Goal: Task Accomplishment & Management: Manage account settings

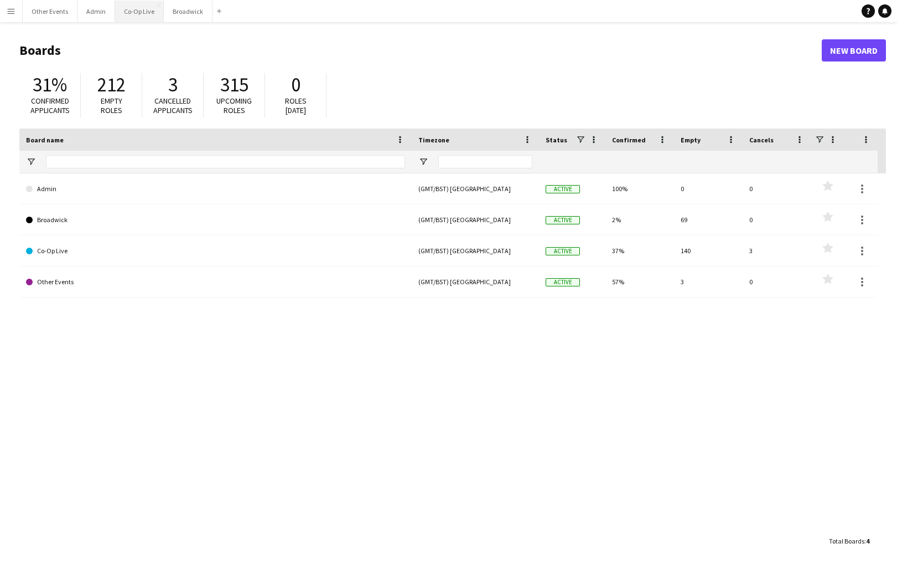
click at [137, 13] on button "Co-Op Live Close" at bounding box center [139, 12] width 49 height 22
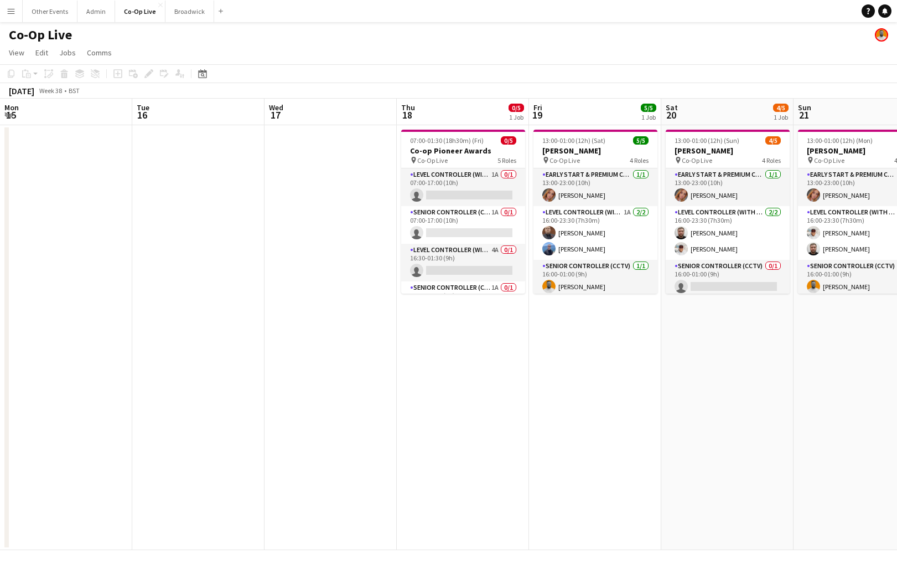
scroll to position [0, 273]
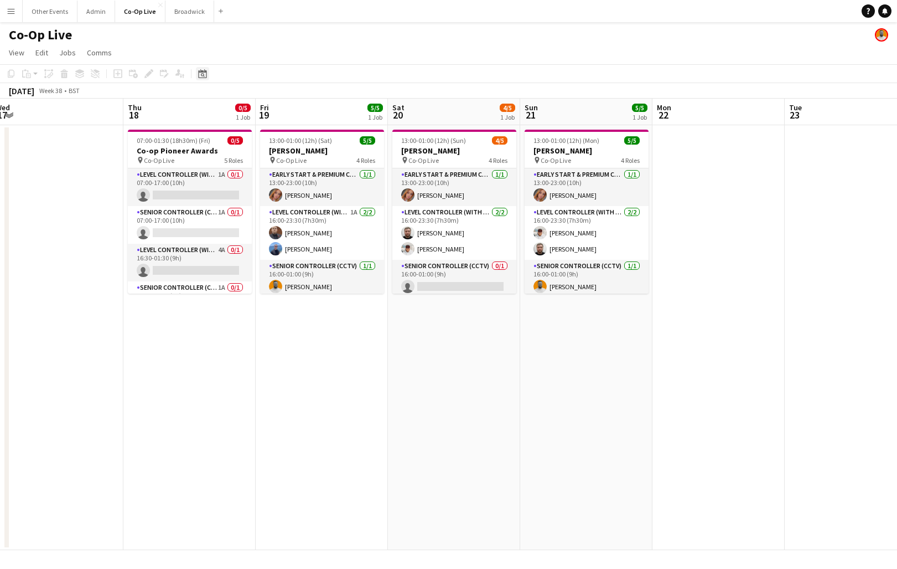
click at [204, 79] on div "Date picker" at bounding box center [202, 73] width 13 height 13
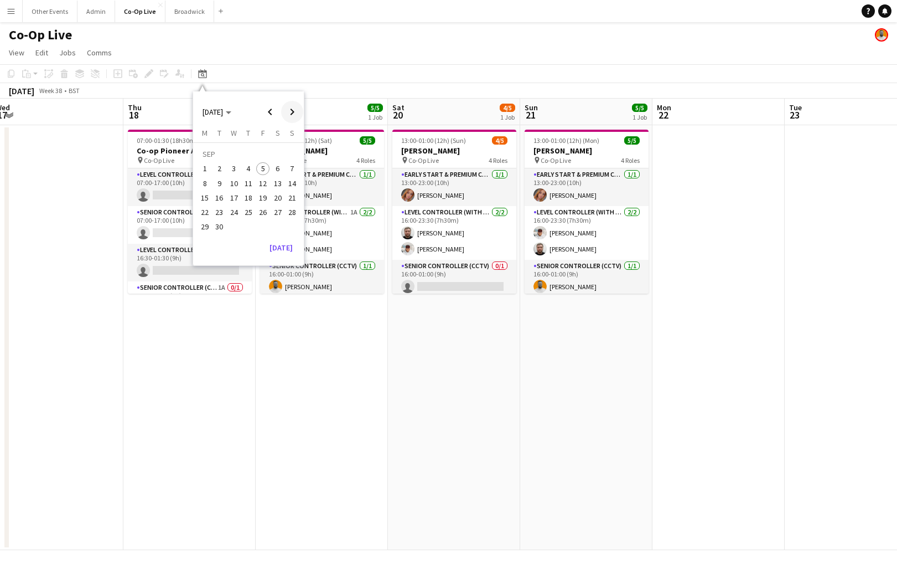
click at [297, 110] on span "Next month" at bounding box center [292, 112] width 22 height 22
click at [288, 200] on span "19" at bounding box center [292, 197] width 13 height 13
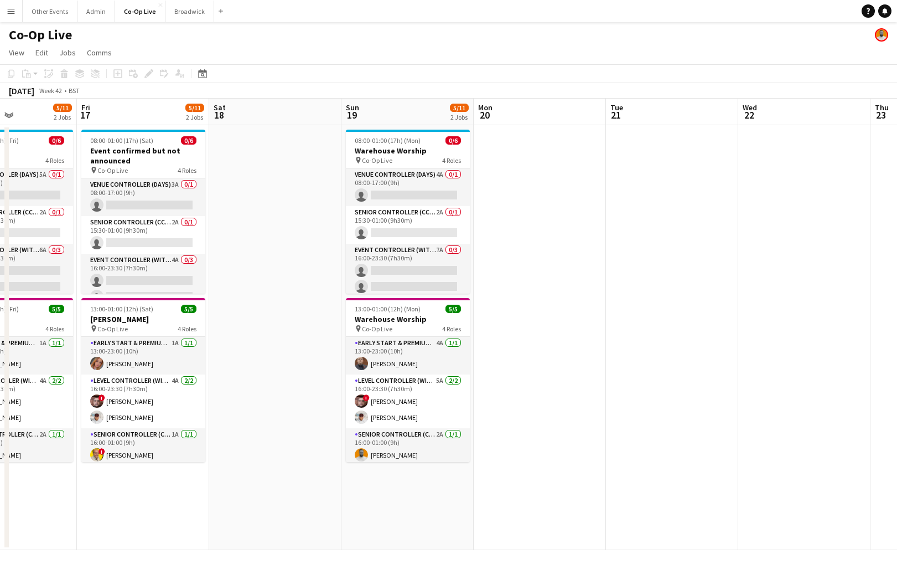
scroll to position [0, 315]
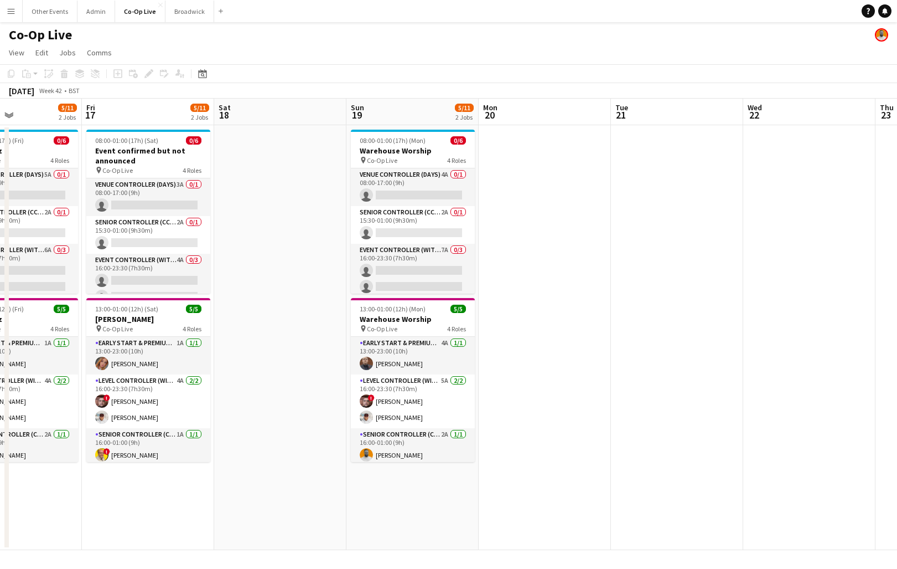
click at [565, 280] on app-date-cell at bounding box center [545, 337] width 132 height 425
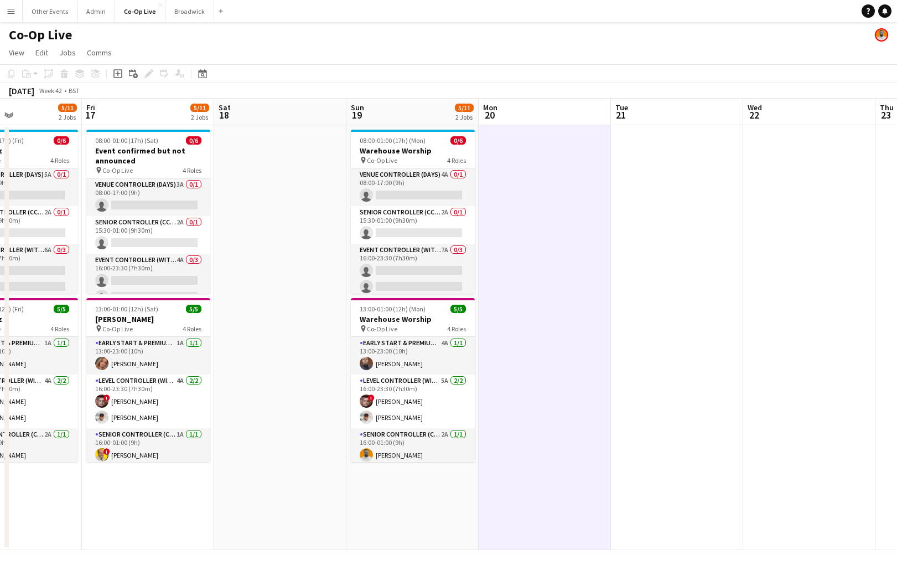
click at [571, 347] on app-date-cell at bounding box center [545, 337] width 132 height 425
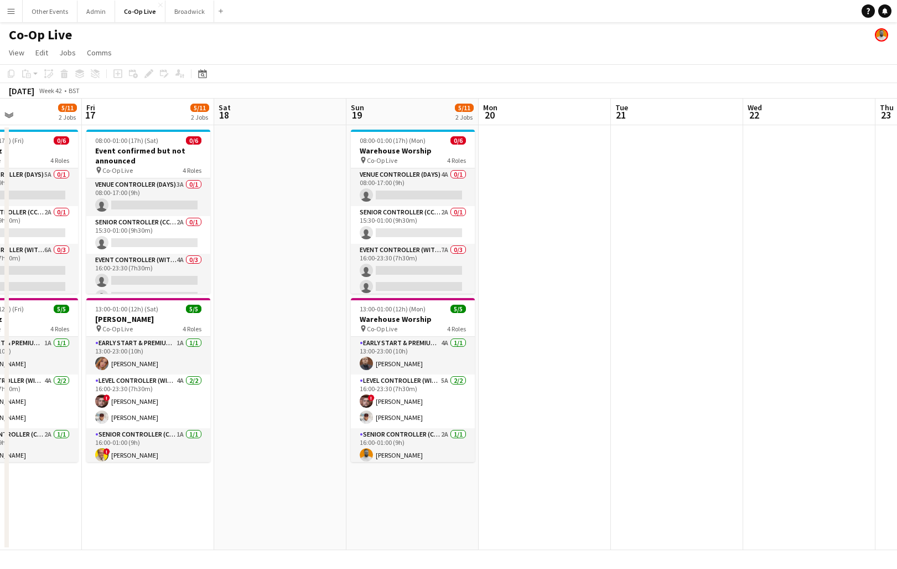
click at [565, 298] on app-date-cell at bounding box center [545, 337] width 132 height 425
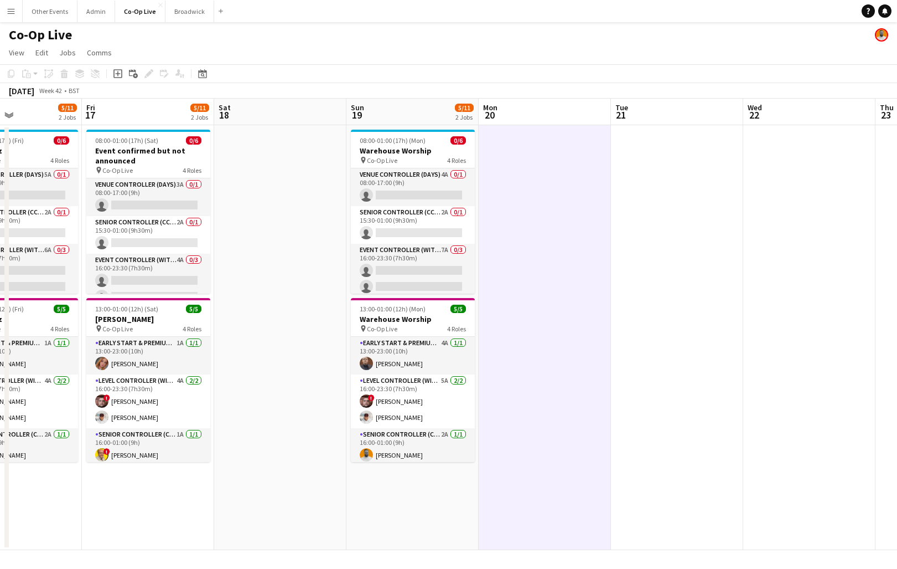
click at [552, 303] on app-date-cell at bounding box center [545, 337] width 132 height 425
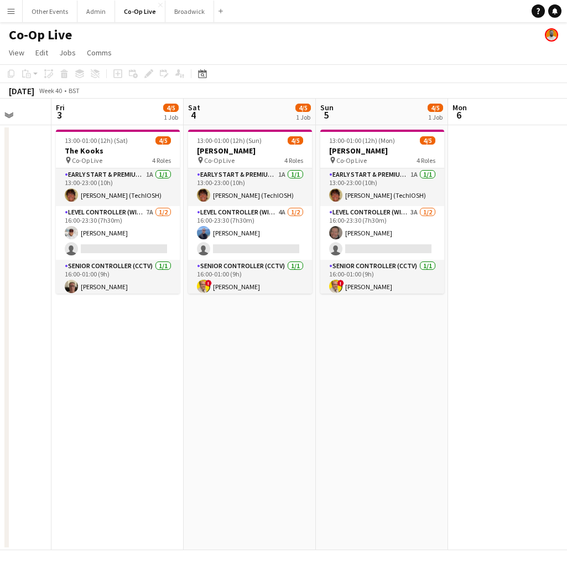
scroll to position [0, 343]
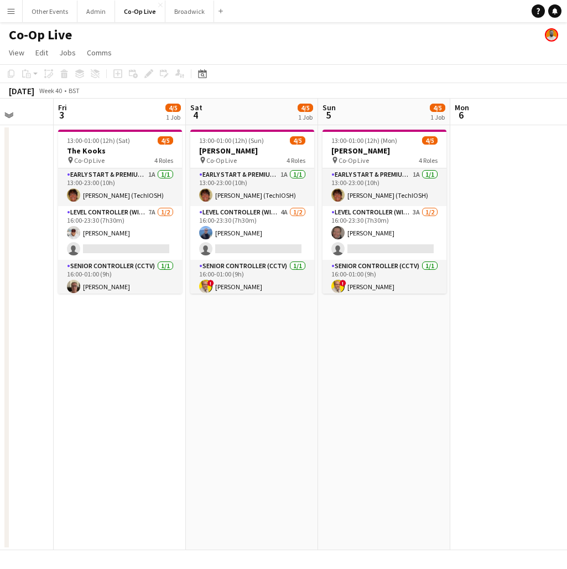
click at [380, 340] on app-date-cell "13:00-01:00 (12h) (Mon) 4/5 [PERSON_NAME] pin Co-Op Live 4 Roles Early Start & …" at bounding box center [384, 337] width 132 height 425
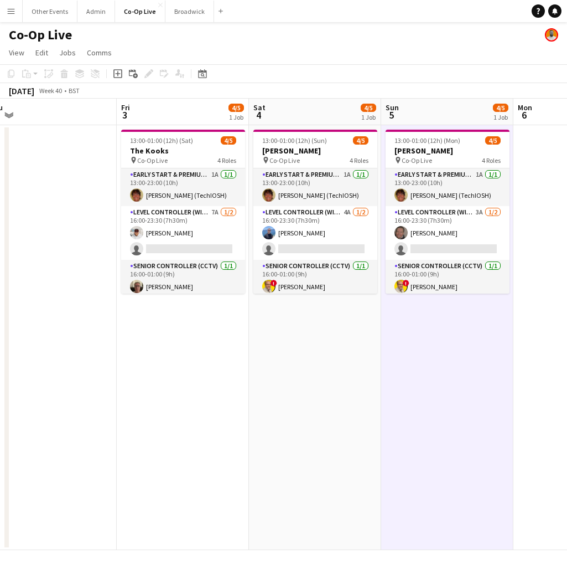
scroll to position [0, 280]
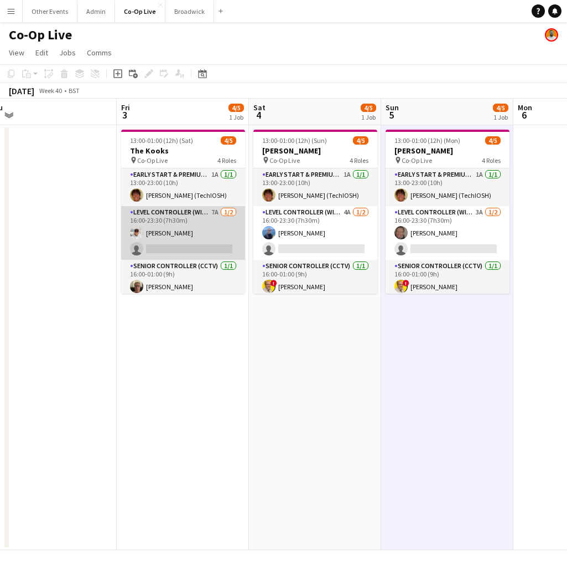
click at [201, 233] on app-card-role "Level Controller (with CCTV) 7A [DATE] 16:00-23:30 (7h30m) [PERSON_NAME] single…" at bounding box center [183, 233] width 124 height 54
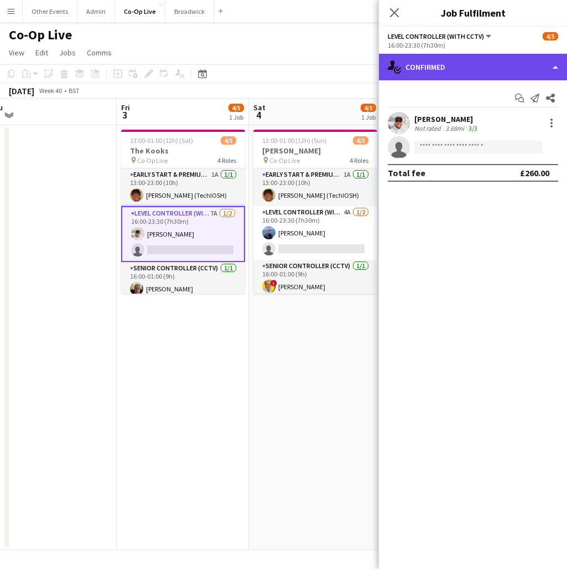
click at [472, 62] on div "single-neutral-actions-check-2 Confirmed" at bounding box center [473, 67] width 188 height 27
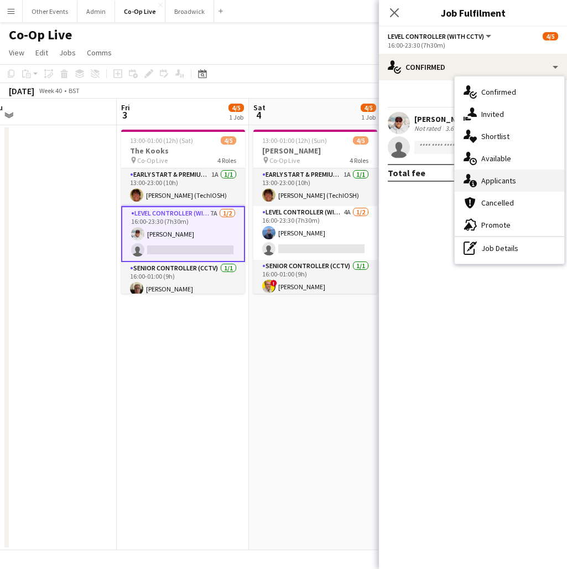
click at [510, 170] on div "single-neutral-actions-information Applicants" at bounding box center [510, 180] width 110 height 22
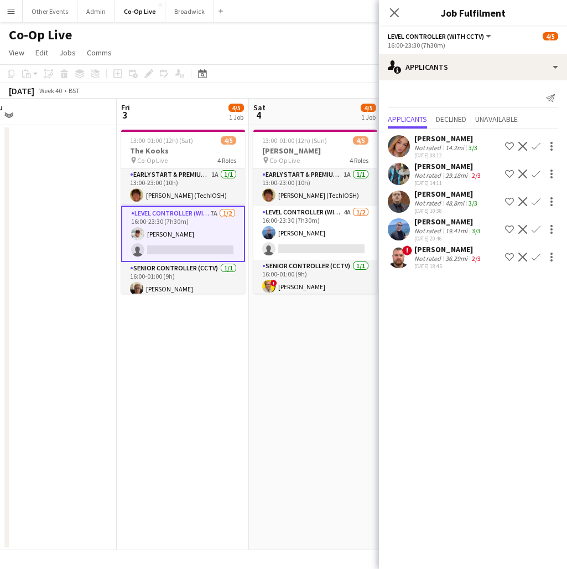
click at [536, 232] on app-icon "Confirm" at bounding box center [536, 229] width 9 height 9
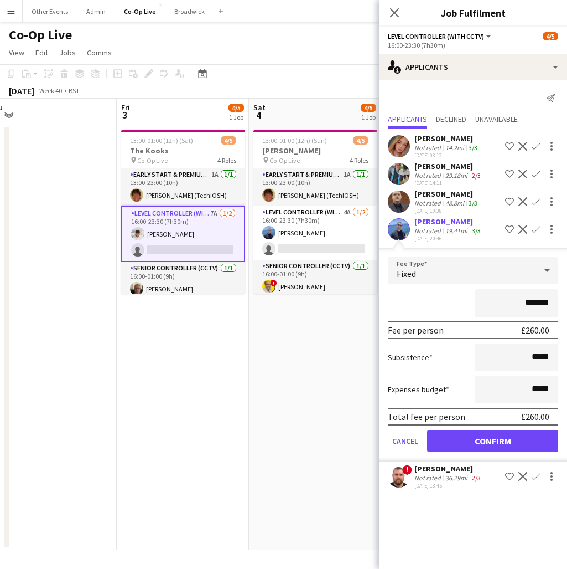
click at [483, 437] on button "Confirm" at bounding box center [492, 441] width 131 height 22
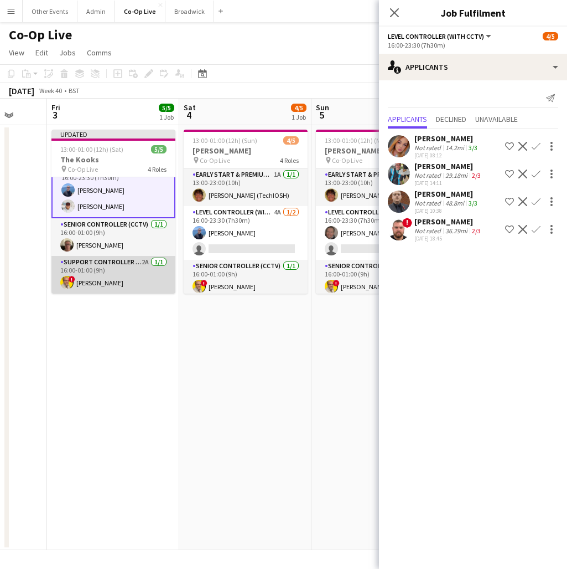
scroll to position [0, 366]
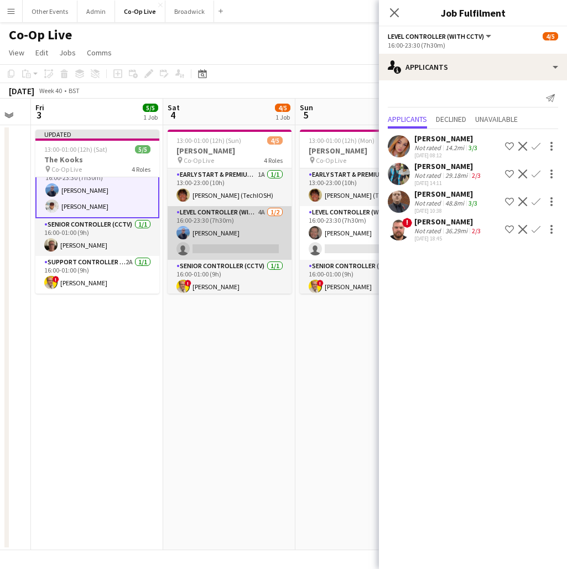
click at [223, 236] on app-card-role "Level Controller (with CCTV) 4A [DATE] 16:00-23:30 (7h30m) [PERSON_NAME] single…" at bounding box center [230, 233] width 124 height 54
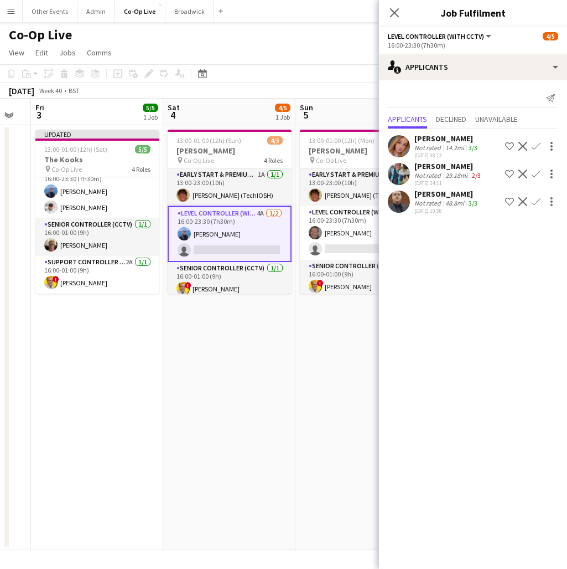
scroll to position [0, 0]
click at [536, 204] on app-icon "Confirm" at bounding box center [536, 201] width 9 height 9
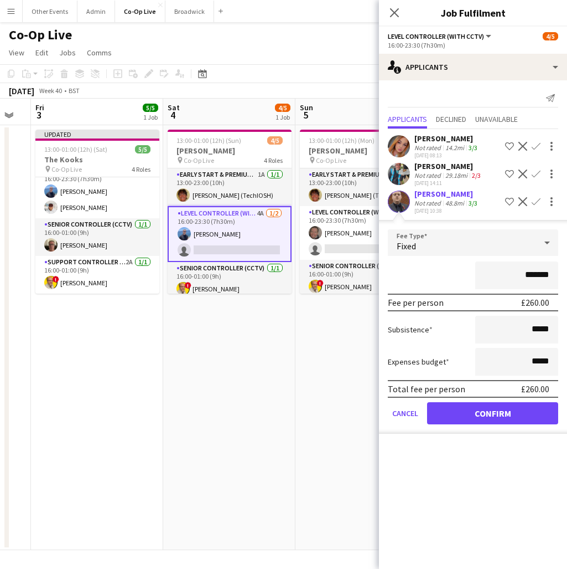
click at [510, 409] on button "Confirm" at bounding box center [492, 413] width 131 height 22
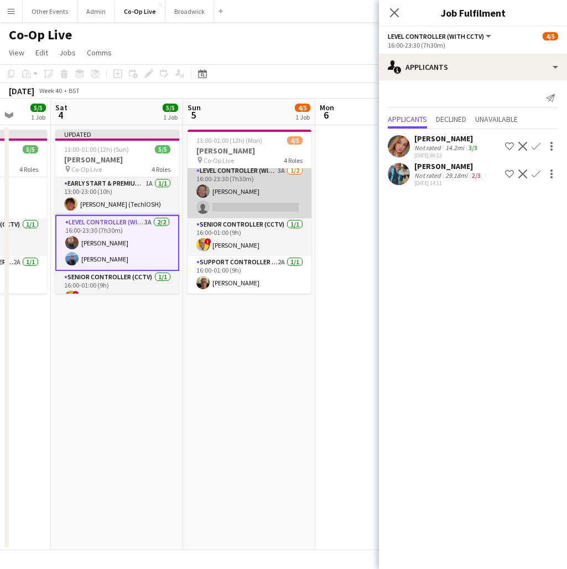
scroll to position [42, 0]
click at [271, 205] on app-card-role "Level Controller (with CCTV) 3A [DATE] 16:00-23:30 (7h30m) [PERSON_NAME] single…" at bounding box center [250, 191] width 124 height 54
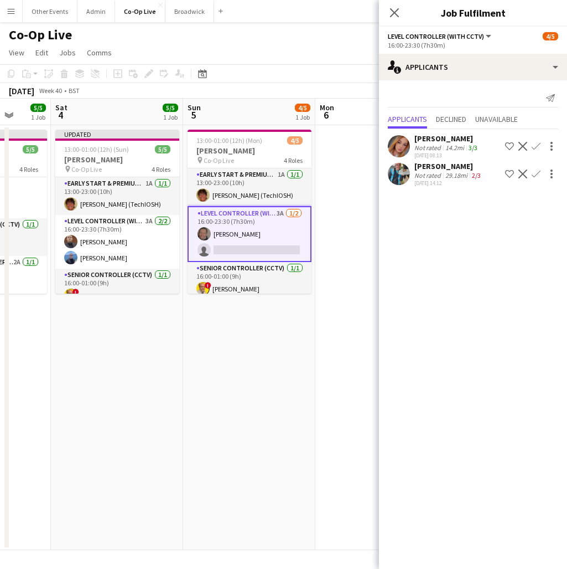
scroll to position [0, 0]
click at [535, 148] on app-icon "Confirm" at bounding box center [536, 146] width 9 height 9
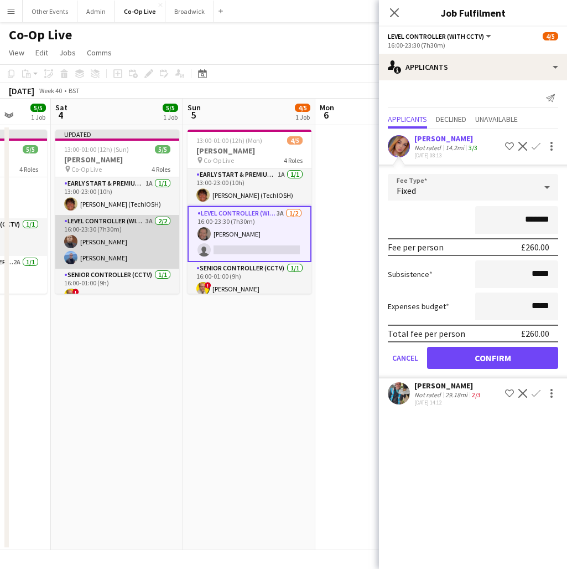
click at [144, 255] on app-card-role "Level Controller (with CCTV) 3A [DATE] 16:00-23:30 (7h30m) [PERSON_NAME] [PERSO…" at bounding box center [117, 242] width 124 height 54
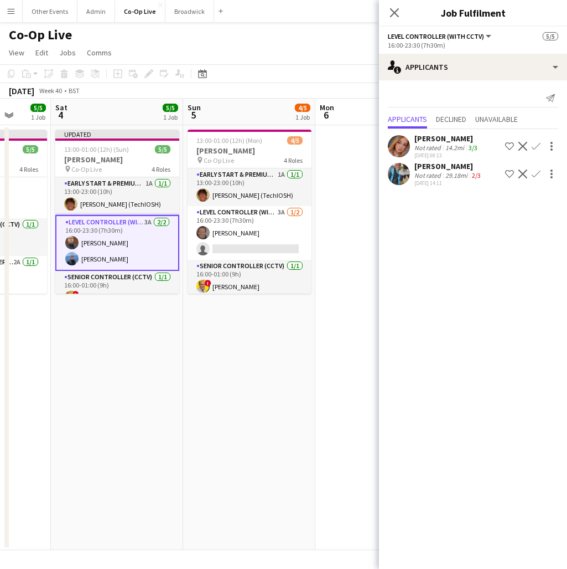
click at [234, 393] on app-date-cell "13:00-01:00 (12h) (Mon) 4/5 [PERSON_NAME] pin Co-Op Live 4 Roles Early Start & …" at bounding box center [249, 337] width 132 height 425
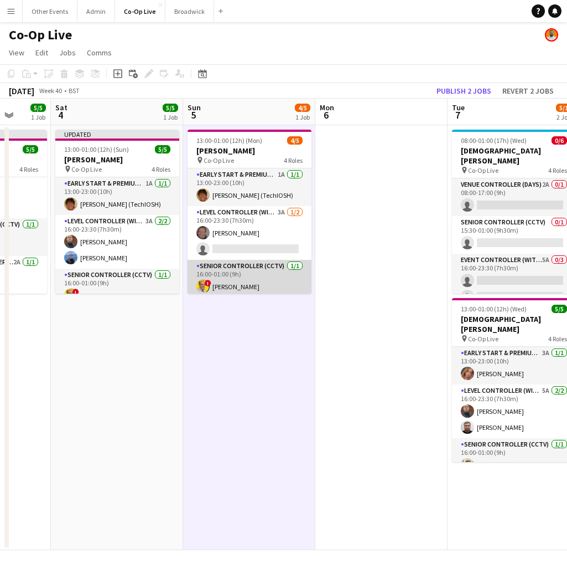
click at [276, 261] on app-card-role "Senior Controller (CCTV) [DATE] 16:00-01:00 (9h) ! [PERSON_NAME]" at bounding box center [250, 279] width 124 height 38
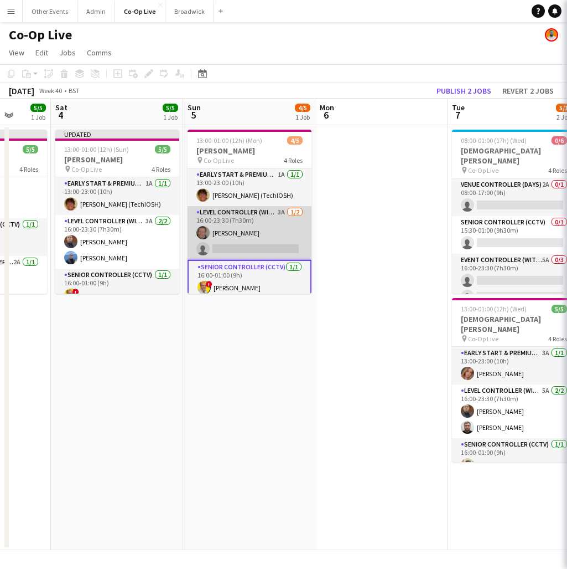
click at [266, 237] on app-card-role "Level Controller (with CCTV) 3A [DATE] 16:00-23:30 (7h30m) [PERSON_NAME] single…" at bounding box center [250, 233] width 124 height 54
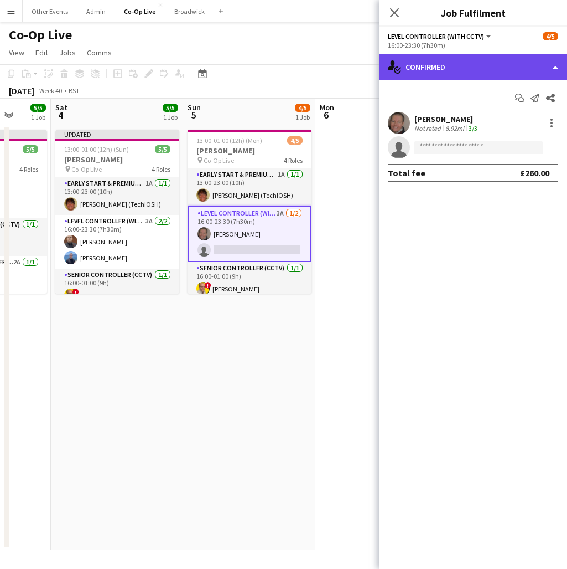
click at [508, 61] on div "single-neutral-actions-check-2 Confirmed" at bounding box center [473, 67] width 188 height 27
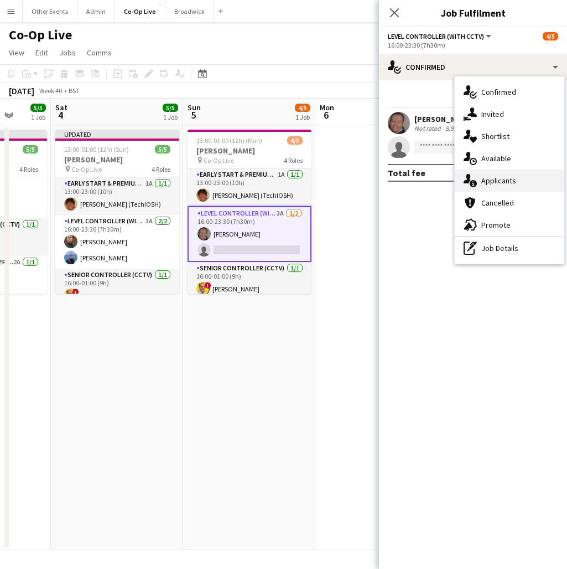
click at [518, 180] on div "single-neutral-actions-information Applicants" at bounding box center [510, 180] width 110 height 22
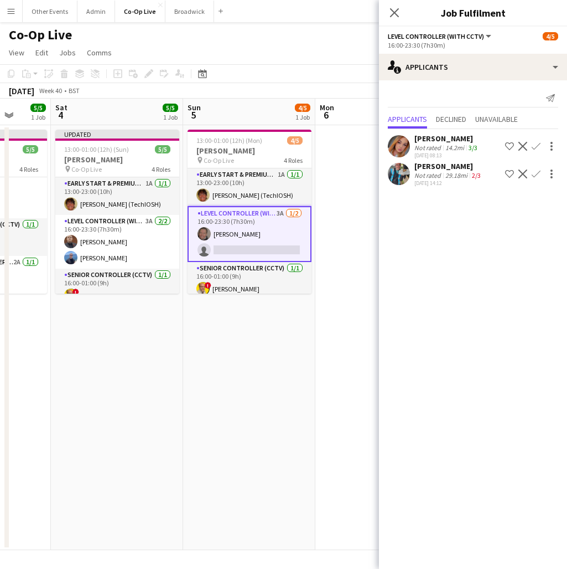
click at [538, 143] on app-icon "Confirm" at bounding box center [536, 146] width 9 height 9
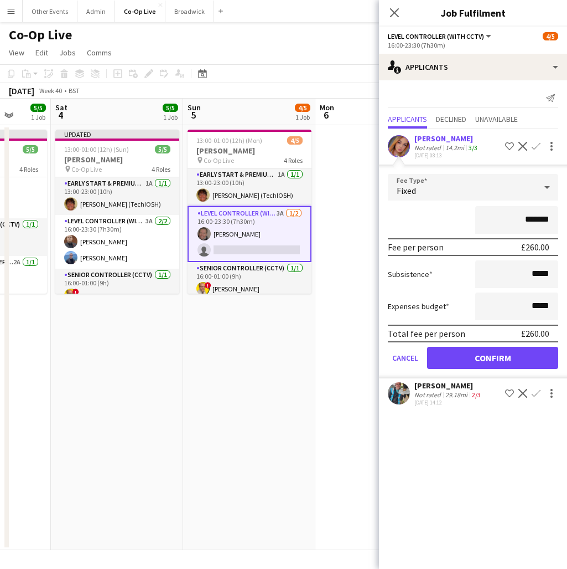
click at [502, 351] on button "Confirm" at bounding box center [492, 358] width 131 height 22
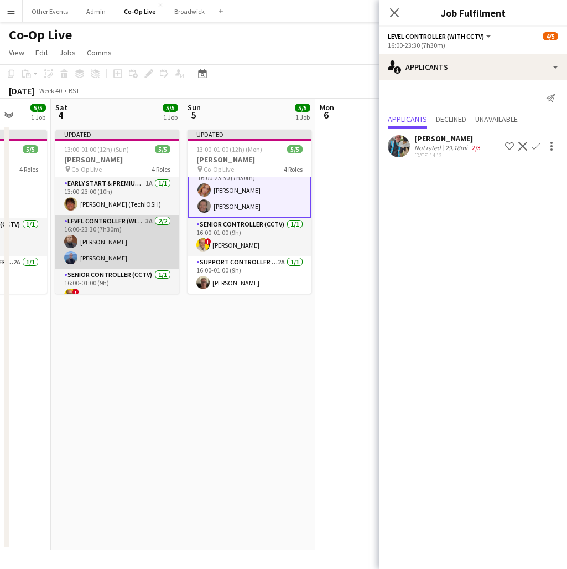
click at [106, 225] on app-card-role "Level Controller (with CCTV) 3A [DATE] 16:00-23:30 (7h30m) [PERSON_NAME] [PERSO…" at bounding box center [117, 242] width 124 height 54
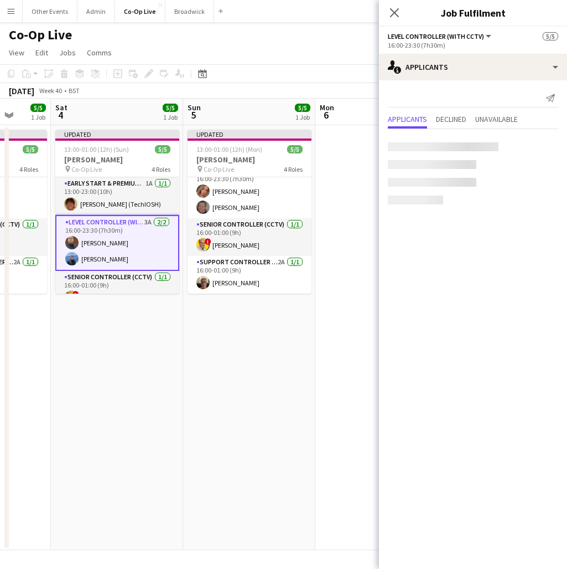
scroll to position [50, 0]
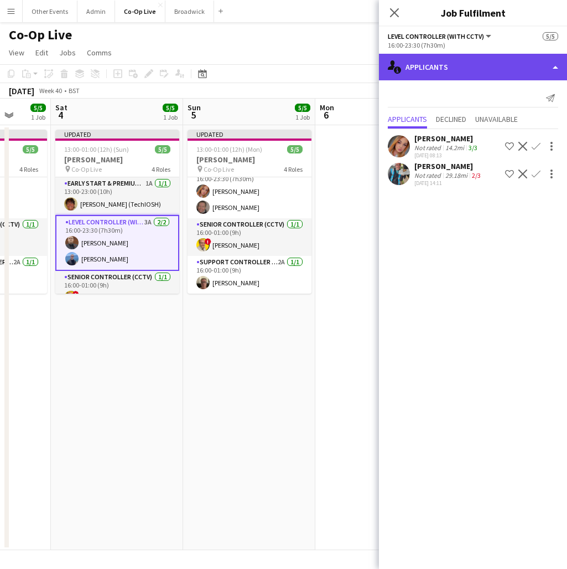
click at [548, 71] on div "single-neutral-actions-information Applicants" at bounding box center [473, 67] width 188 height 27
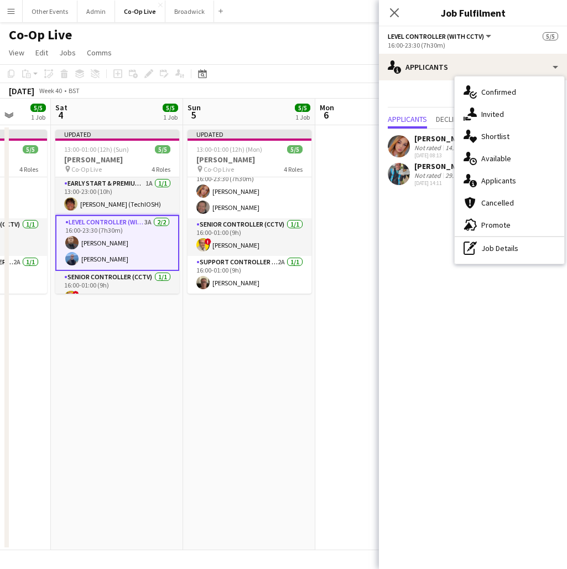
click at [260, 353] on app-date-cell "Updated 13:00-01:00 (12h) (Mon) 5/5 [PERSON_NAME] pin Co-Op Live 4 Roles Early …" at bounding box center [249, 337] width 132 height 425
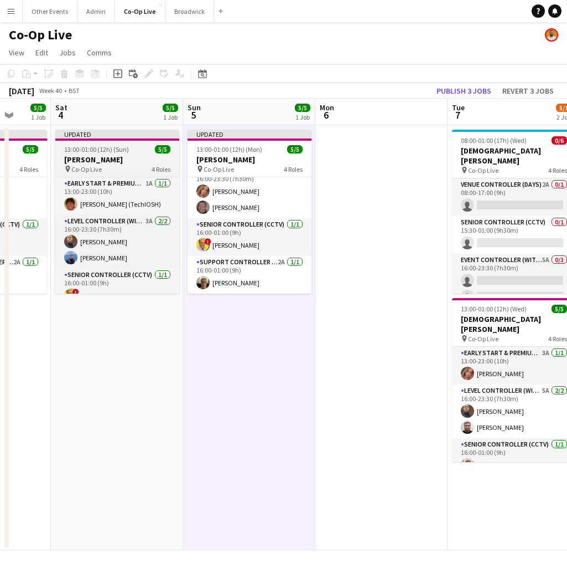
click at [120, 157] on h3 "[PERSON_NAME]" at bounding box center [117, 159] width 124 height 10
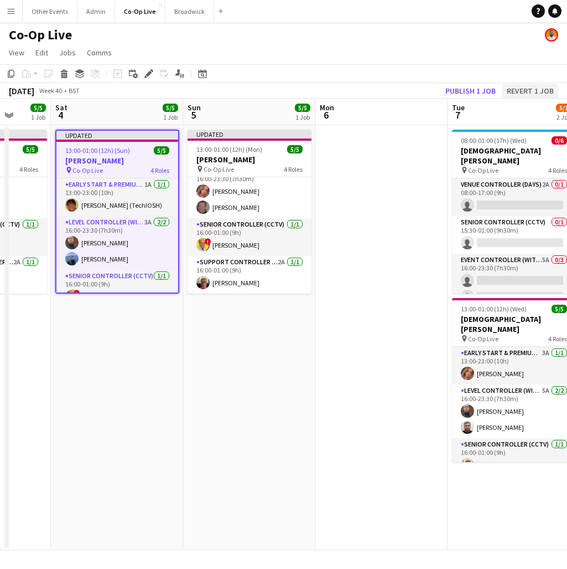
click at [544, 90] on button "Revert 1 job" at bounding box center [531, 91] width 56 height 14
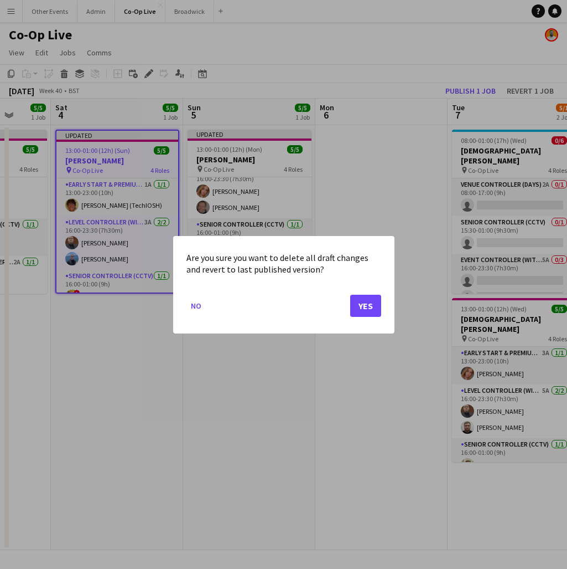
click at [371, 304] on button "Yes" at bounding box center [365, 305] width 31 height 22
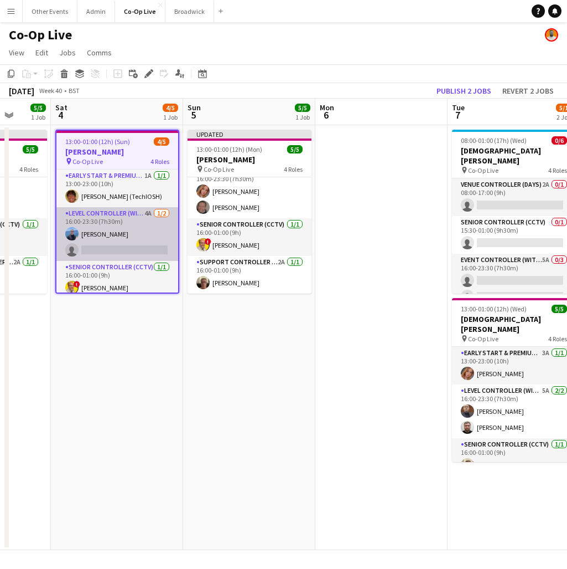
click at [116, 240] on app-card-role "Level Controller (with CCTV) 4A [DATE] 16:00-23:30 (7h30m) [PERSON_NAME] single…" at bounding box center [117, 234] width 122 height 54
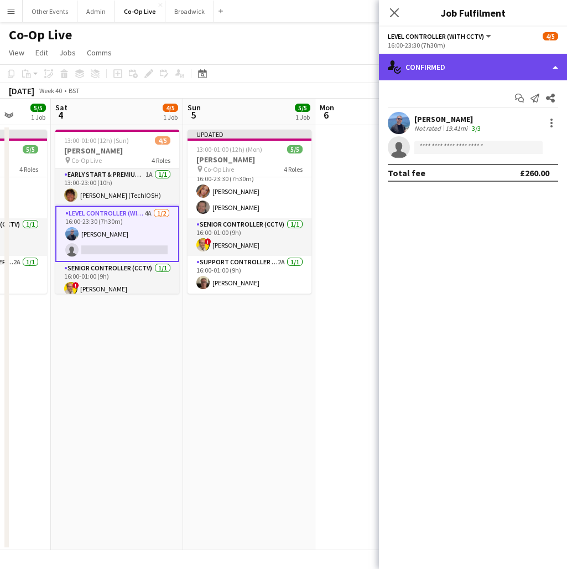
click at [500, 60] on div "single-neutral-actions-check-2 Confirmed" at bounding box center [473, 67] width 188 height 27
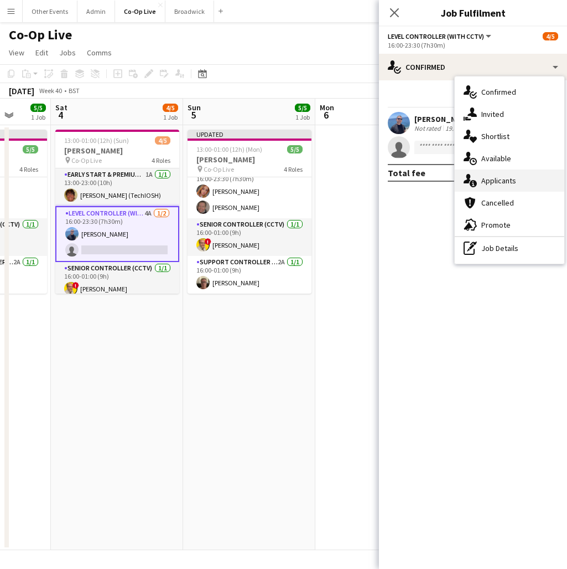
click at [529, 186] on div "single-neutral-actions-information Applicants" at bounding box center [510, 180] width 110 height 22
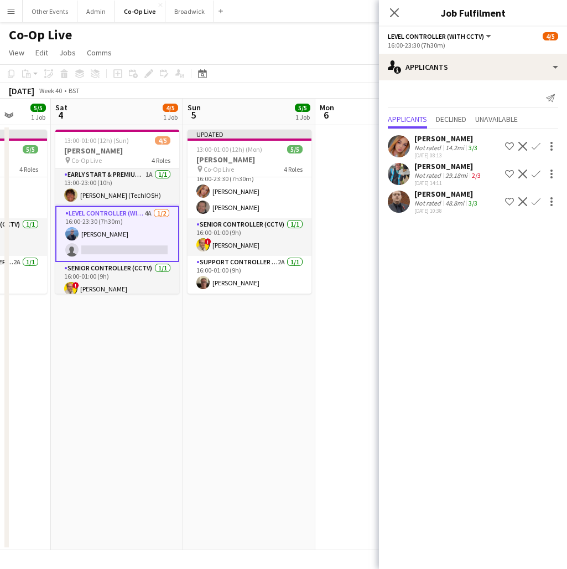
click at [537, 146] on app-icon "Confirm" at bounding box center [536, 146] width 9 height 9
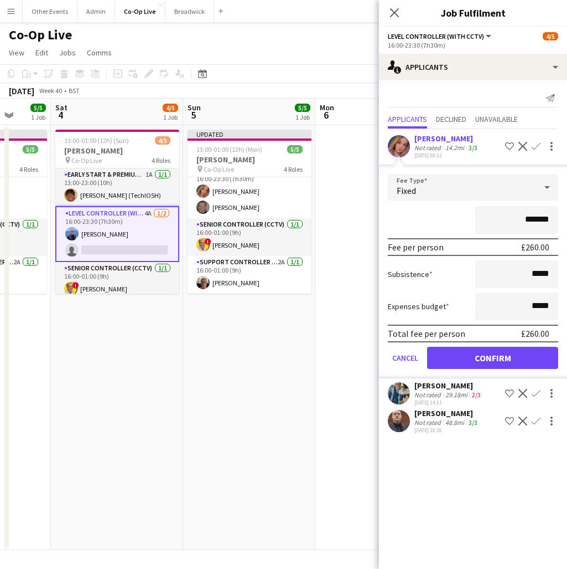
click at [501, 360] on button "Confirm" at bounding box center [492, 358] width 131 height 22
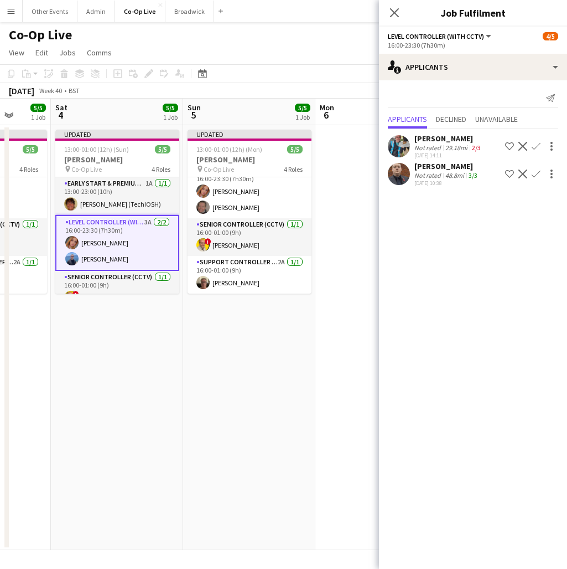
click at [278, 359] on app-date-cell "Updated 13:00-01:00 (12h) (Mon) 5/5 [PERSON_NAME] pin Co-Op Live 4 Roles Early …" at bounding box center [249, 337] width 132 height 425
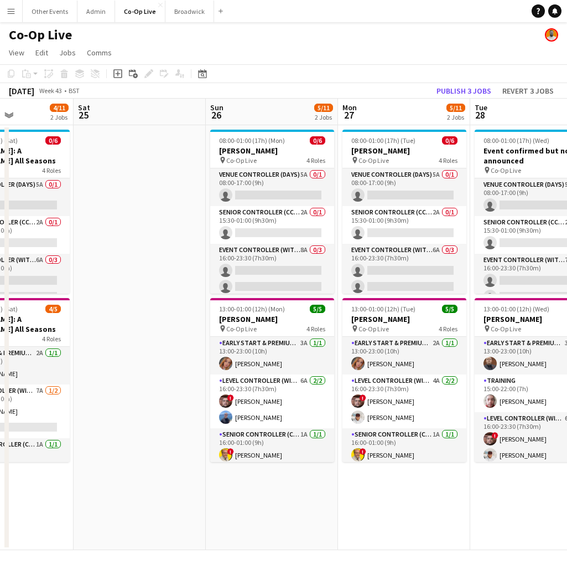
scroll to position [0, 317]
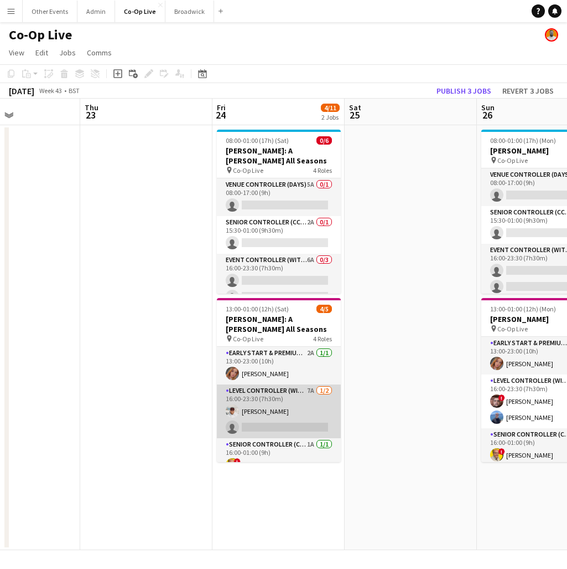
click at [288, 409] on app-card-role "Level Controller (with CCTV) 7A [DATE] 16:00-23:30 (7h30m) [PERSON_NAME] single…" at bounding box center [279, 411] width 124 height 54
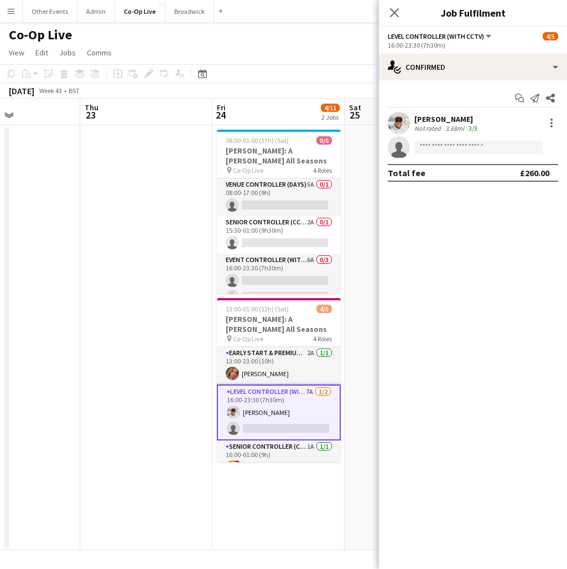
click at [137, 237] on app-date-cell at bounding box center [146, 337] width 132 height 425
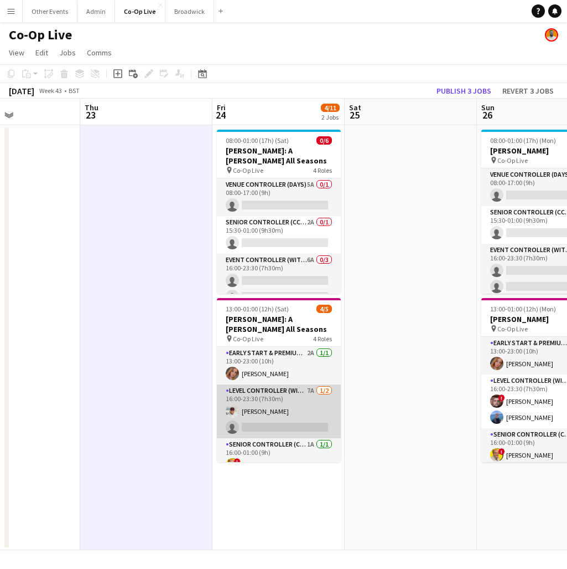
click at [296, 400] on app-card-role "Level Controller (with CCTV) 7A [DATE] 16:00-23:30 (7h30m) [PERSON_NAME] single…" at bounding box center [279, 411] width 124 height 54
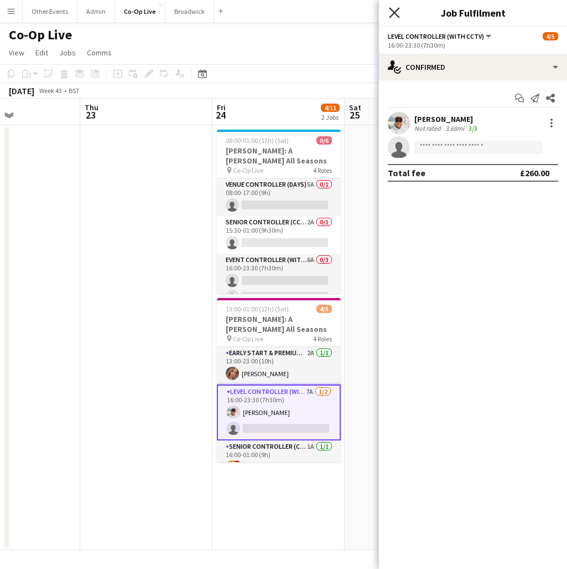
click at [400, 9] on icon "Close pop-in" at bounding box center [394, 12] width 11 height 11
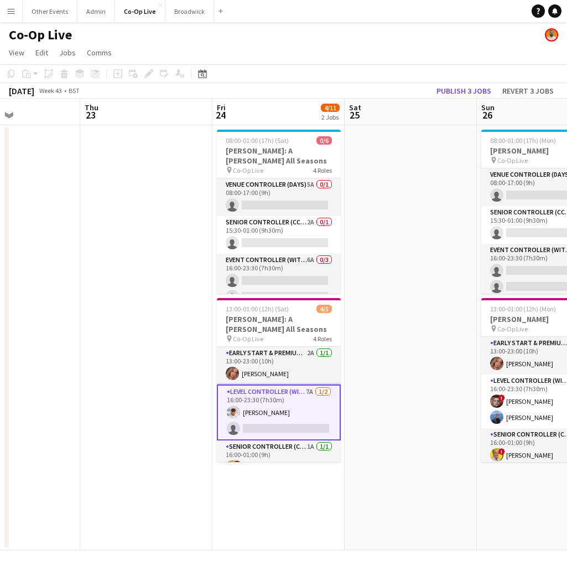
scroll to position [0, 0]
click at [373, 373] on app-date-cell at bounding box center [411, 337] width 132 height 425
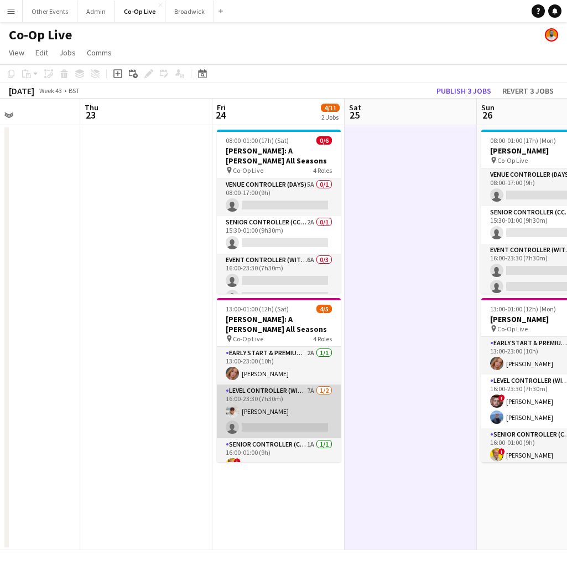
click at [286, 412] on app-card-role "Level Controller (with CCTV) 7A [DATE] 16:00-23:30 (7h30m) [PERSON_NAME] single…" at bounding box center [279, 411] width 124 height 54
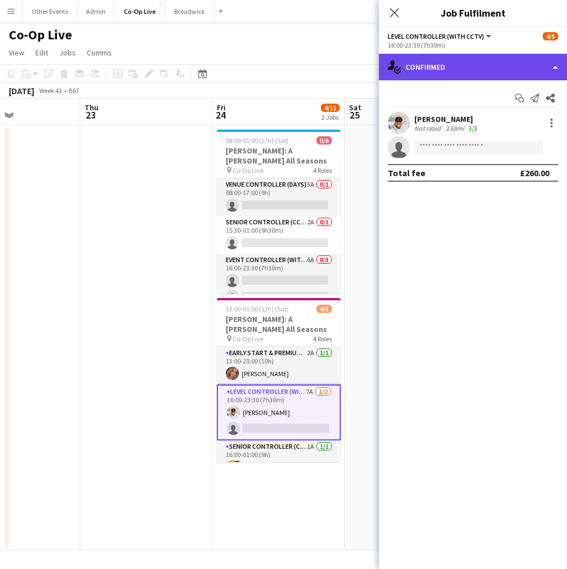
click at [524, 64] on div "single-neutral-actions-check-2 Confirmed" at bounding box center [473, 67] width 188 height 27
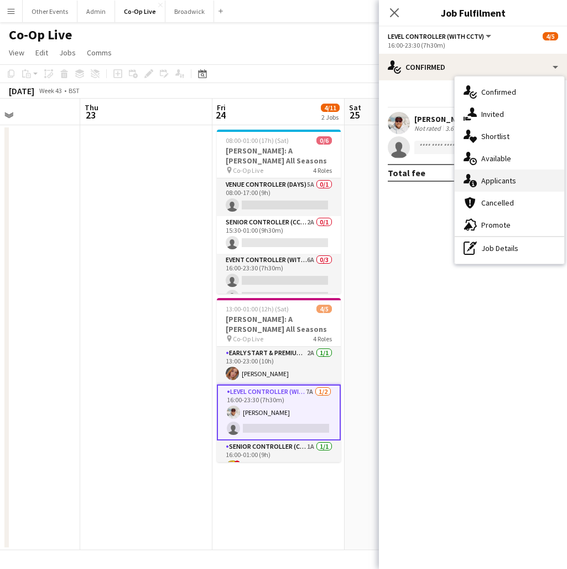
click at [523, 181] on div "single-neutral-actions-information Applicants" at bounding box center [510, 180] width 110 height 22
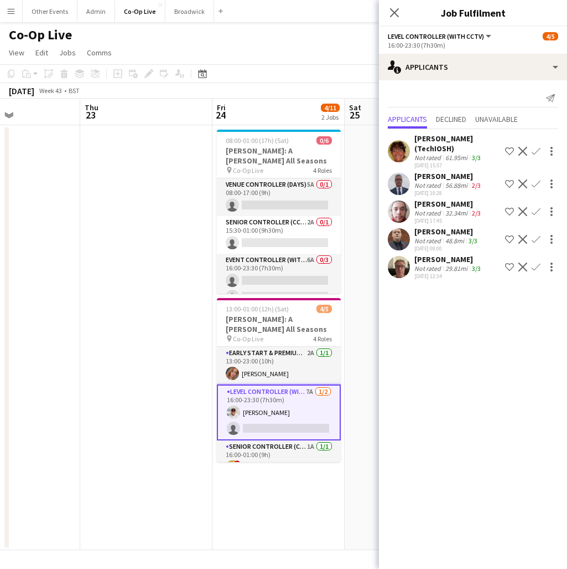
click at [536, 267] on app-icon "Confirm" at bounding box center [536, 266] width 9 height 9
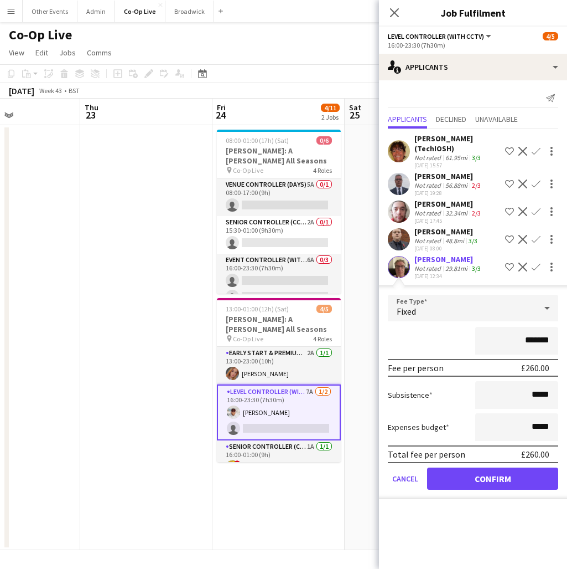
click at [501, 473] on button "Confirm" at bounding box center [492, 478] width 131 height 22
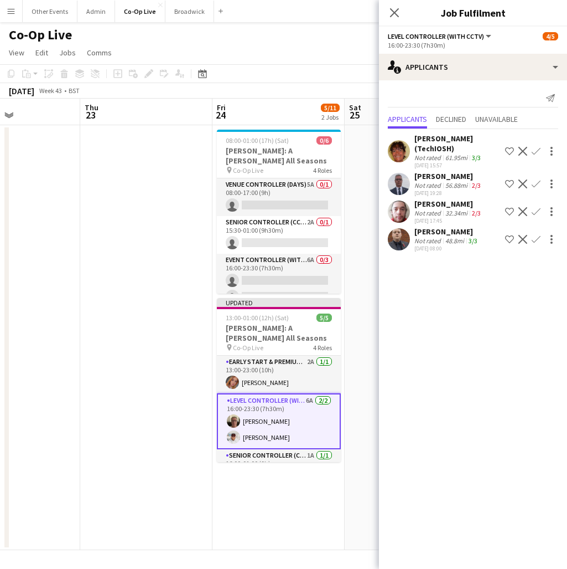
click at [297, 519] on app-date-cell "08:00-01:00 (17h) (Sat) 0/6 [PERSON_NAME]: A [PERSON_NAME] All Seasons pin Co-O…" at bounding box center [279, 337] width 132 height 425
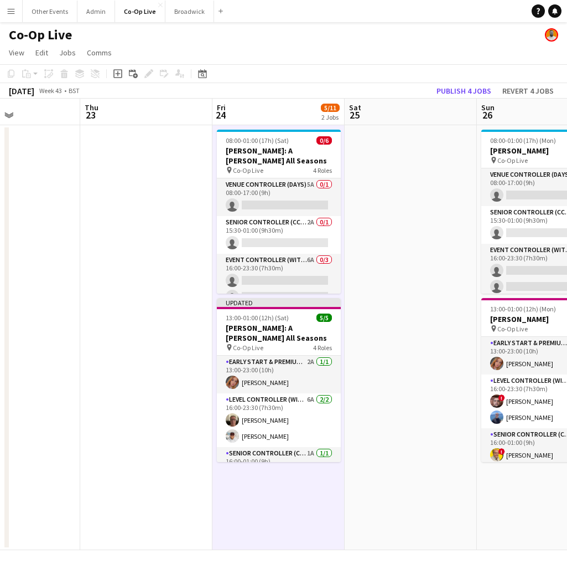
click at [376, 311] on app-date-cell at bounding box center [411, 337] width 132 height 425
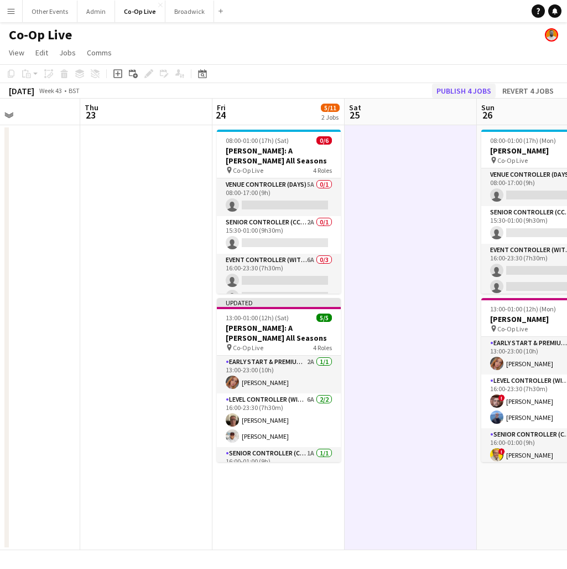
click at [459, 90] on button "Publish 4 jobs" at bounding box center [464, 91] width 64 height 14
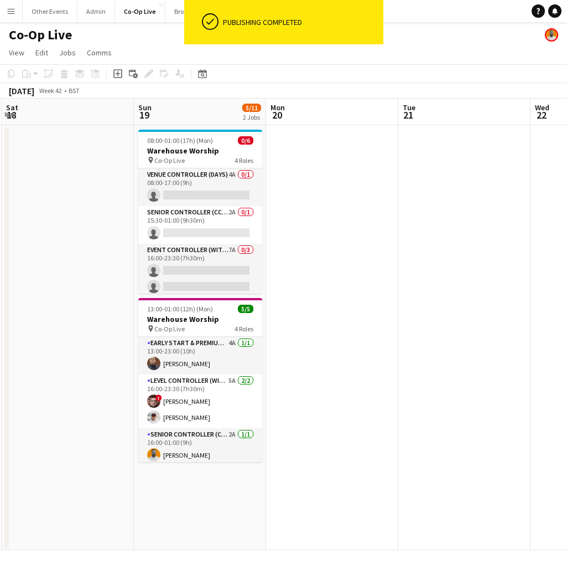
scroll to position [0, 245]
